Goal: Task Accomplishment & Management: Complete application form

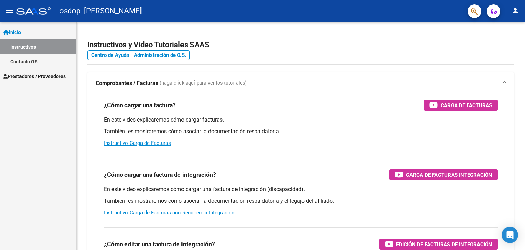
drag, startPoint x: 15, startPoint y: 29, endPoint x: 15, endPoint y: 36, distance: 6.5
click at [15, 29] on span "Inicio" at bounding box center [11, 32] width 17 height 8
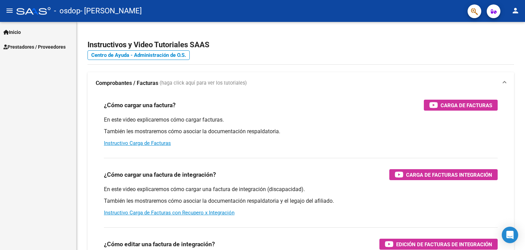
click at [15, 42] on link "Prestadores / Proveedores" at bounding box center [38, 46] width 76 height 15
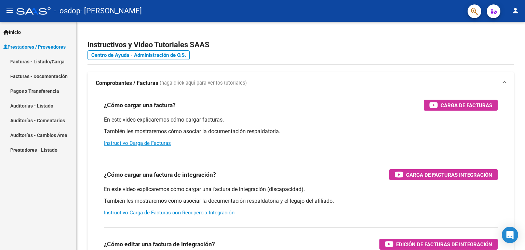
click at [20, 60] on link "Facturas - Listado/Carga" at bounding box center [38, 61] width 76 height 15
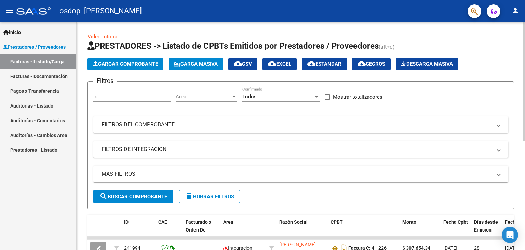
click at [115, 62] on span "Cargar Comprobante" at bounding box center [125, 64] width 65 height 6
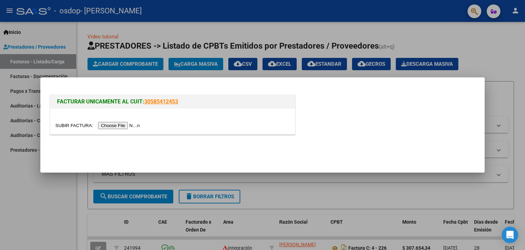
click at [111, 127] on input "file" at bounding box center [98, 125] width 87 height 7
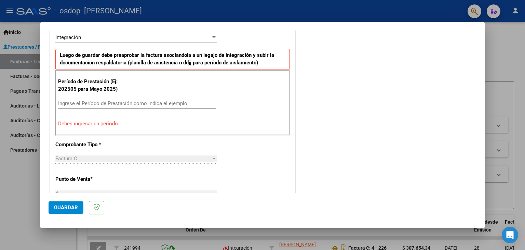
scroll to position [171, 0]
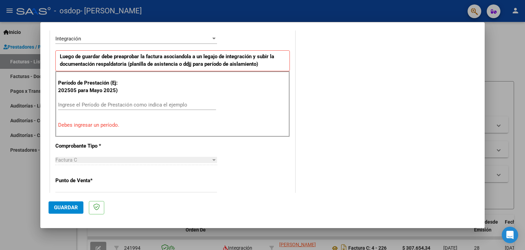
click at [85, 107] on div "Ingrese el Período de Prestación como indica el ejemplo" at bounding box center [137, 105] width 158 height 10
click at [86, 105] on input "Ingrese el Período de Prestación como indica el ejemplo" at bounding box center [137, 105] width 158 height 6
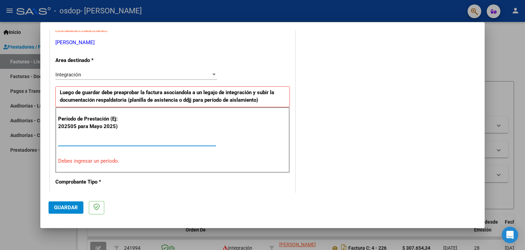
scroll to position [68, 0]
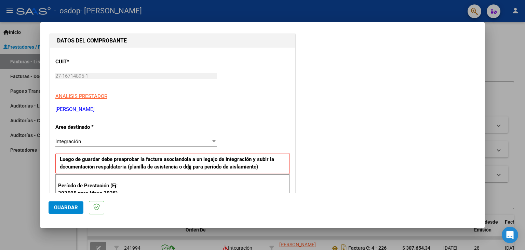
click at [64, 141] on span "Integración" at bounding box center [68, 141] width 26 height 6
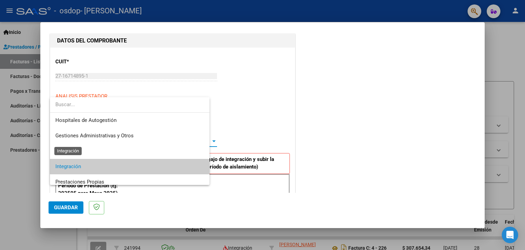
scroll to position [25, 0]
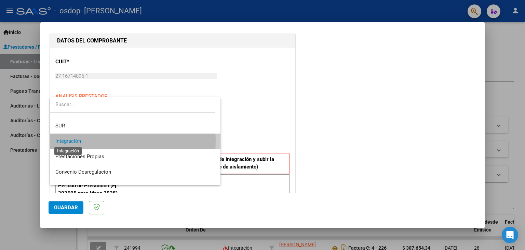
click at [70, 141] on span "Integración" at bounding box center [68, 141] width 26 height 6
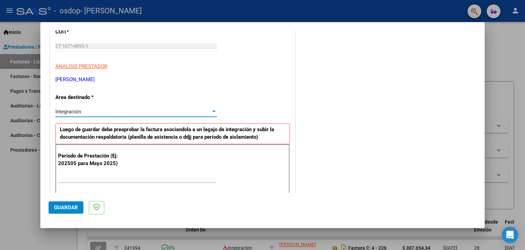
scroll to position [103, 0]
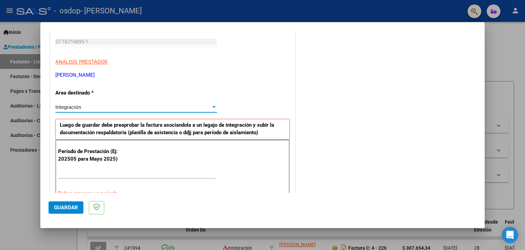
click at [78, 107] on span "Integración" at bounding box center [68, 107] width 26 height 6
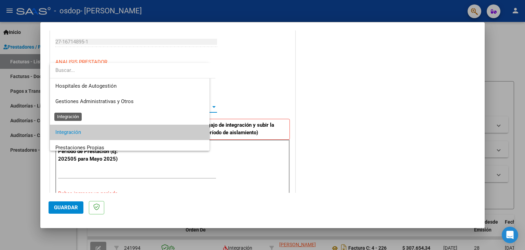
scroll to position [25, 0]
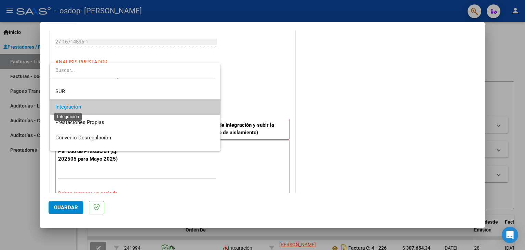
click at [78, 107] on span "Integración" at bounding box center [68, 107] width 26 height 6
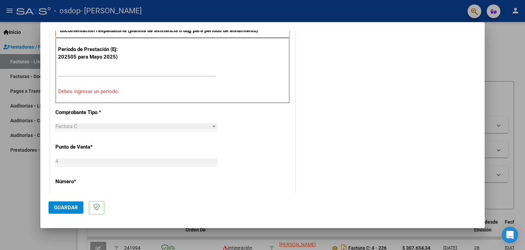
scroll to position [205, 0]
click at [77, 67] on input "Ingrese el Período de Prestación como indica el ejemplo" at bounding box center [137, 70] width 158 height 6
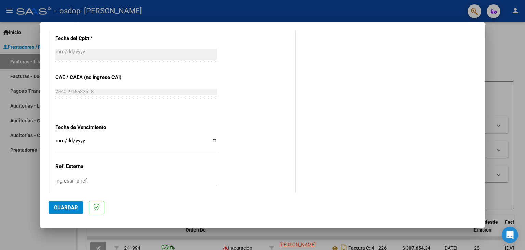
scroll to position [411, 0]
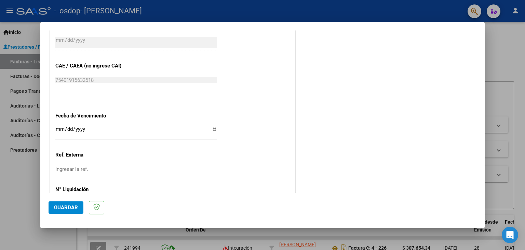
type input "202509"
click at [75, 131] on input "Ingresar la fecha" at bounding box center [136, 131] width 162 height 11
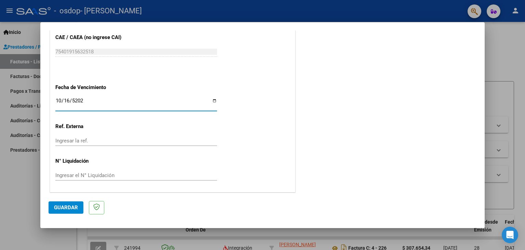
type input "[DATE]"
click at [71, 177] on div "Ingresar el N° Liquidación" at bounding box center [136, 175] width 162 height 10
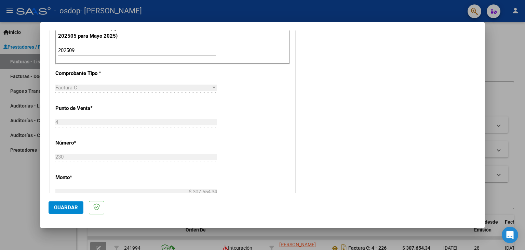
scroll to position [274, 0]
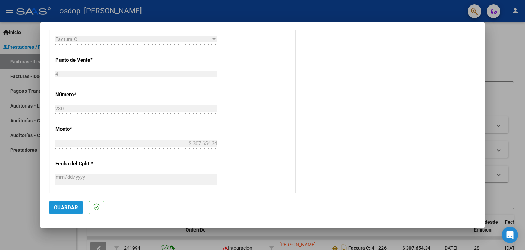
click at [67, 206] on span "Guardar" at bounding box center [66, 207] width 24 height 6
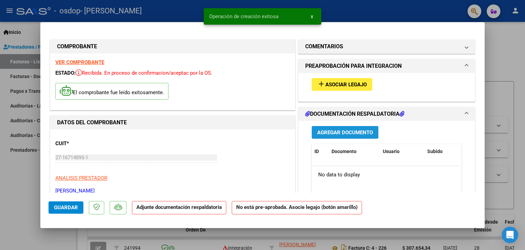
click at [337, 130] on span "Agregar Documento" at bounding box center [345, 132] width 56 height 6
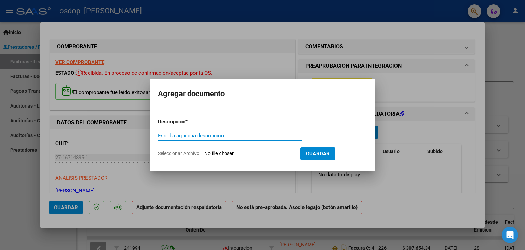
click at [192, 136] on input "Escriba aquí una descripcion" at bounding box center [230, 135] width 144 height 6
click at [205, 134] on input "Escriba aquí una descripcion" at bounding box center [230, 135] width 144 height 6
click at [222, 151] on input "Seleccionar Archivo" at bounding box center [250, 154] width 91 height 6
type input "C:\fakepath\planilla asistencia septiembre.pdf"
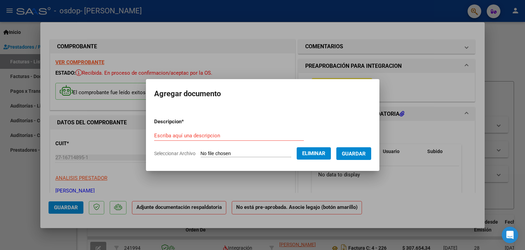
click at [204, 126] on form "Descripcion * Escriba aquí una descripcion Seleccionar Archivo Eliminar Guardar" at bounding box center [262, 138] width 217 height 50
click at [203, 132] on input "Escriba aquí una descripcion" at bounding box center [229, 135] width 150 height 6
type input "Planilla asistencia"
click at [359, 153] on span "Guardar" at bounding box center [354, 154] width 24 height 6
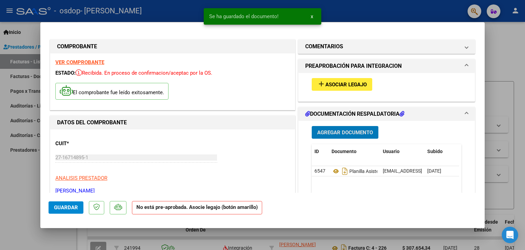
click at [334, 129] on span "Agregar Documento" at bounding box center [345, 132] width 56 height 6
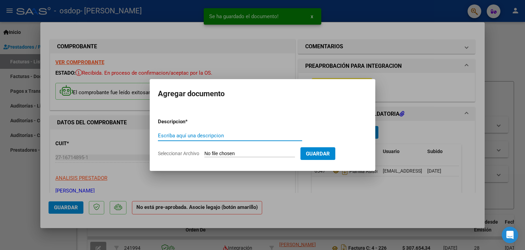
click at [184, 154] on span "Seleccionar Archivo" at bounding box center [178, 153] width 41 height 5
click at [205, 154] on input "Seleccionar Archivo" at bounding box center [250, 154] width 91 height 6
type input "C:\fakepath\modulo maestra de apoyo septiembre.pdf"
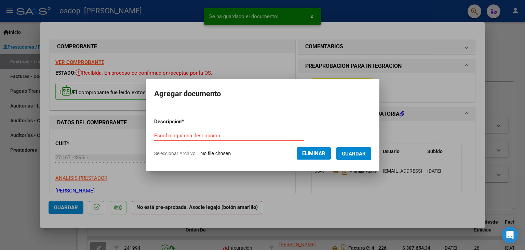
click at [194, 128] on form "Descripcion * Escriba aquí una descripcion Seleccionar Archivo Eliminar Guardar" at bounding box center [262, 138] width 217 height 50
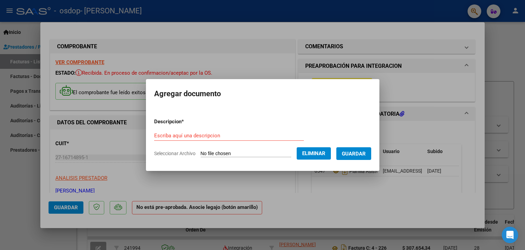
click at [190, 136] on input "Escriba aquí una descripcion" at bounding box center [229, 135] width 150 height 6
type input "Modulo maestra de apoyo"
click at [356, 151] on span "Guardar" at bounding box center [354, 154] width 24 height 6
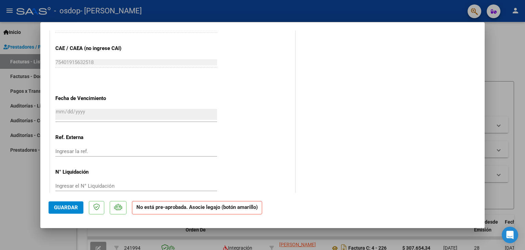
scroll to position [431, 0]
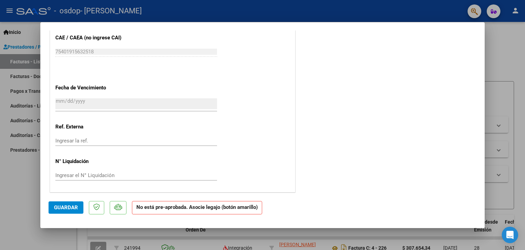
click at [64, 208] on span "Guardar" at bounding box center [66, 207] width 24 height 6
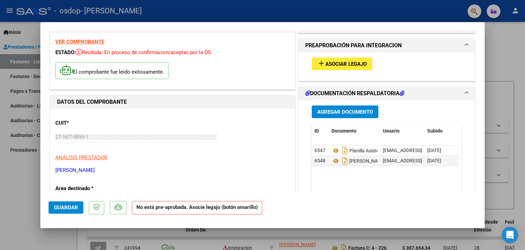
scroll to position [0, 0]
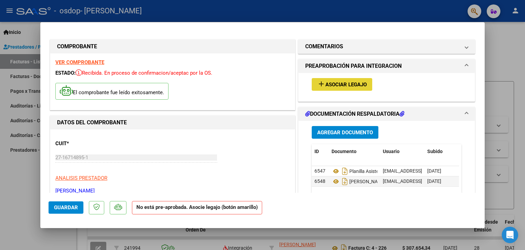
click at [334, 84] on span "Asociar Legajo" at bounding box center [346, 84] width 41 height 6
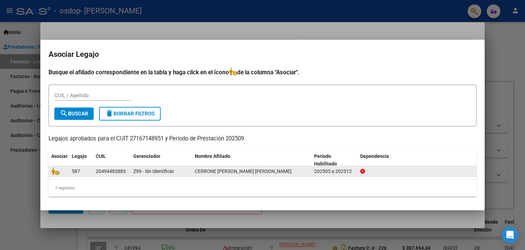
click at [85, 168] on div "587" at bounding box center [81, 171] width 18 height 8
click at [57, 173] on icon at bounding box center [55, 171] width 8 height 8
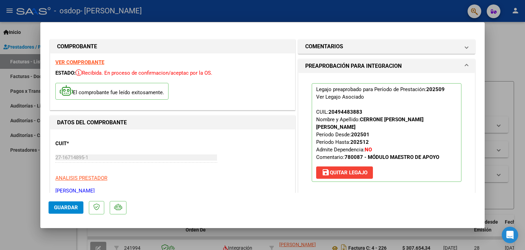
click at [66, 208] on span "Guardar" at bounding box center [66, 207] width 24 height 6
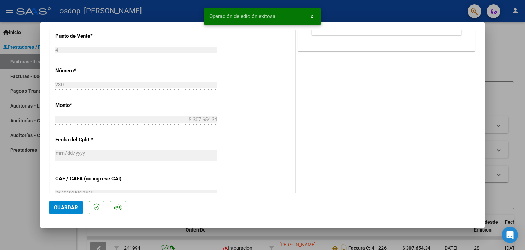
scroll to position [449, 0]
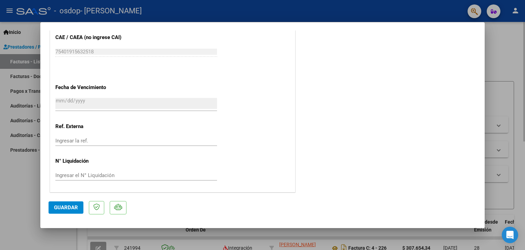
click at [508, 70] on div at bounding box center [262, 125] width 525 height 250
type input "$ 0,00"
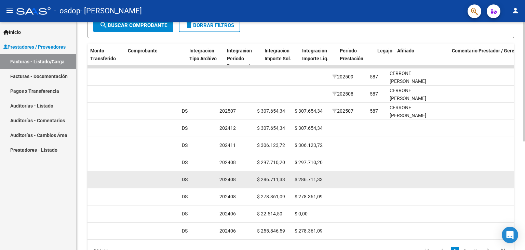
scroll to position [0, 639]
